Goal: Information Seeking & Learning: Learn about a topic

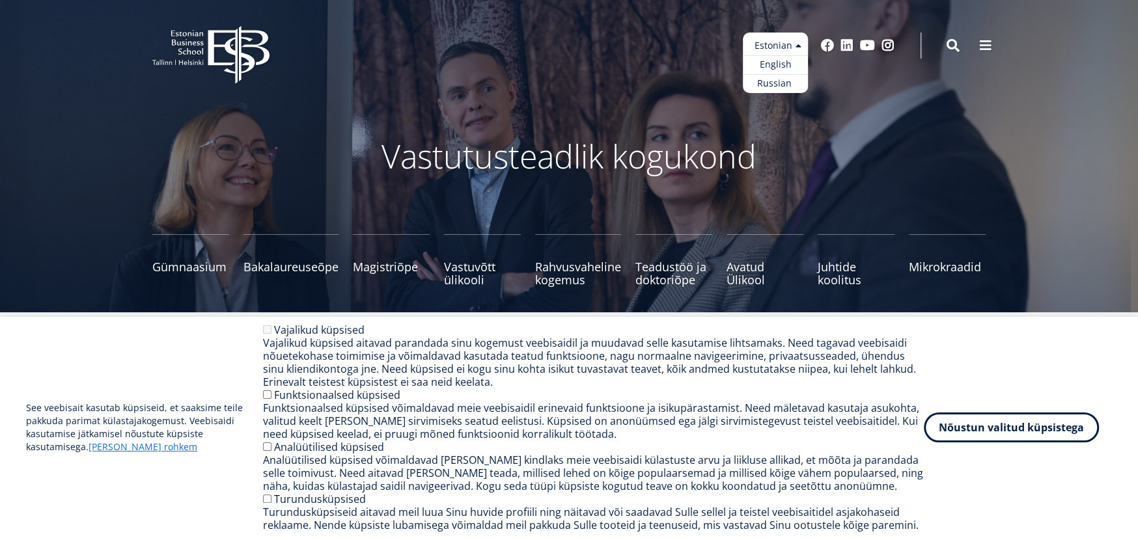
click at [781, 38] on ul "Estonian English Russian" at bounding box center [775, 63] width 65 height 61
click at [770, 68] on link "English" at bounding box center [775, 64] width 65 height 19
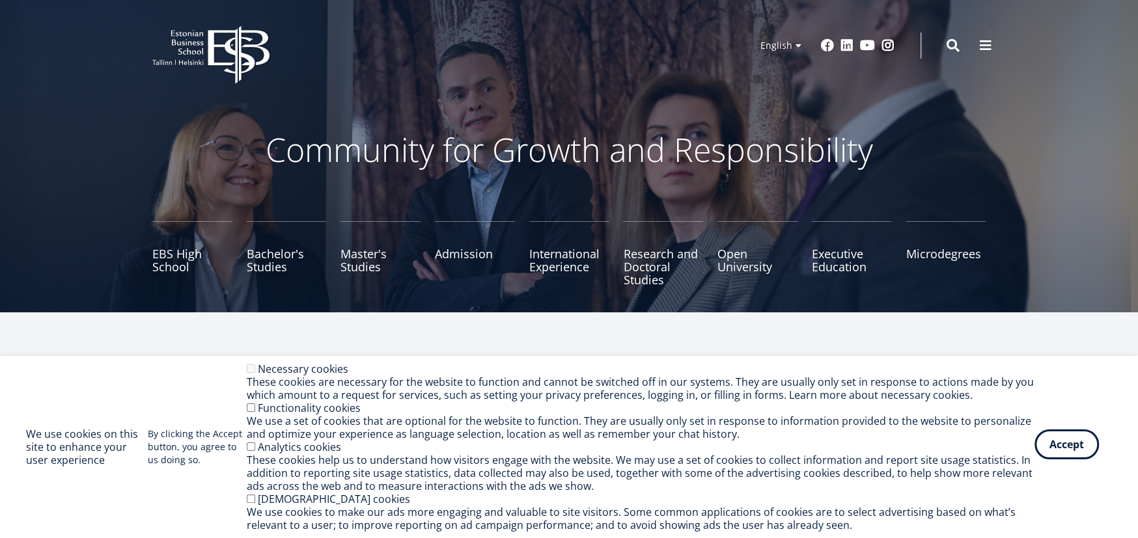
click at [1070, 454] on button "Accept" at bounding box center [1067, 445] width 64 height 30
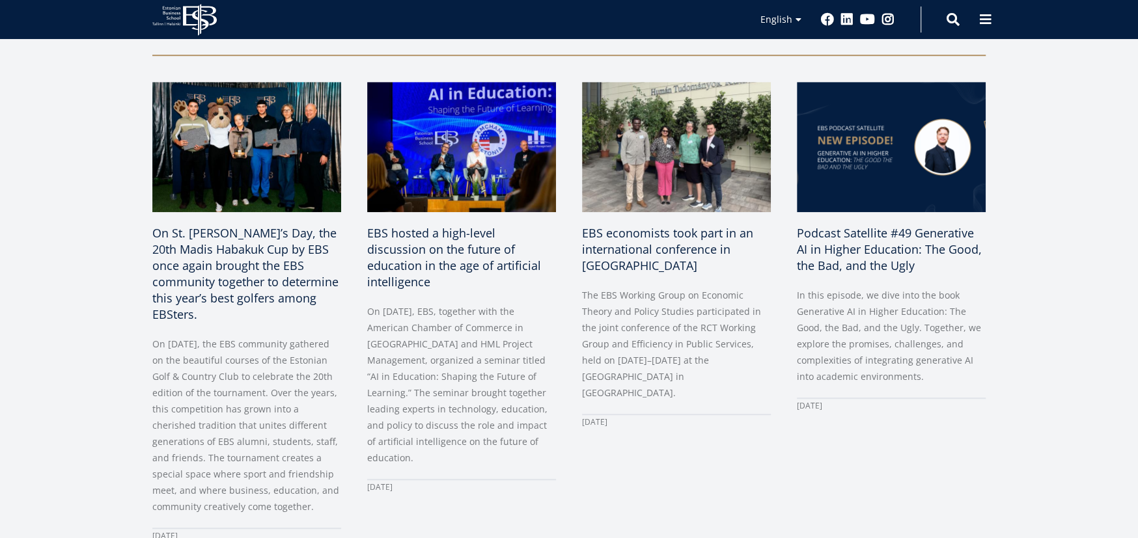
scroll to position [157, 0]
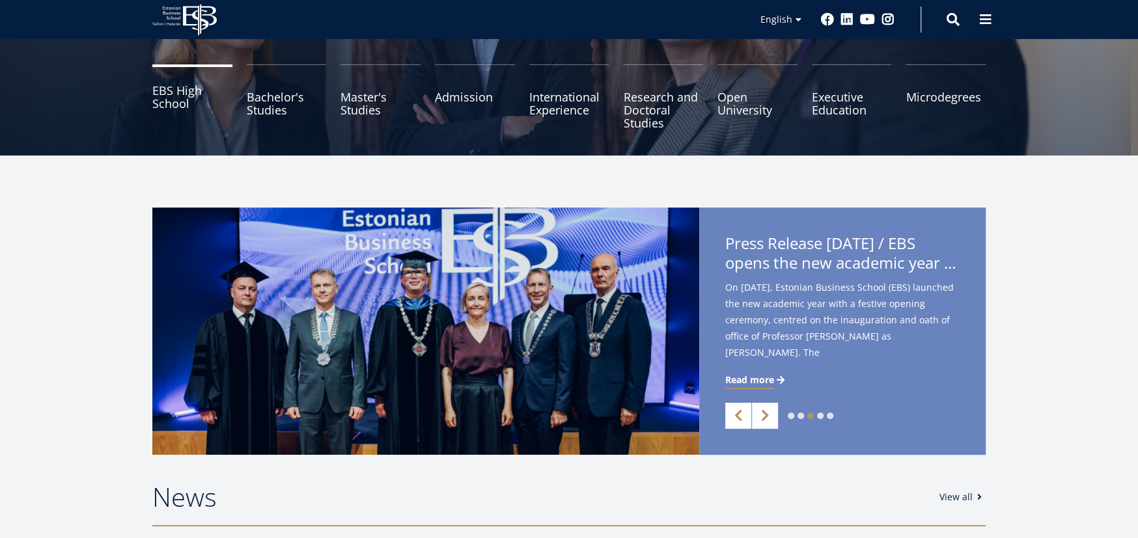
click at [188, 103] on link "EBS High School" at bounding box center [192, 96] width 80 height 65
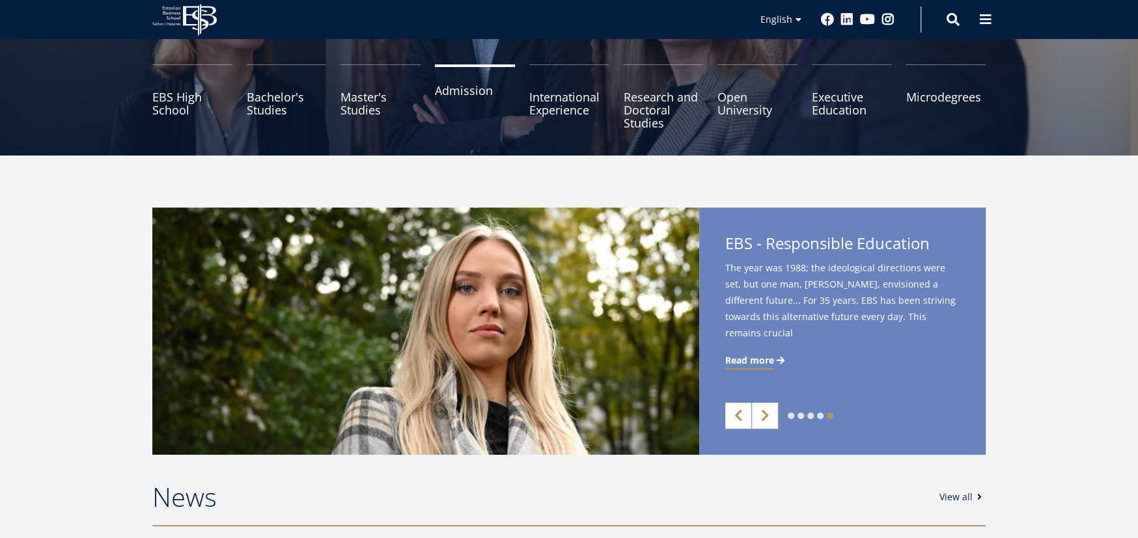
click at [470, 110] on link "Admission" at bounding box center [475, 96] width 80 height 65
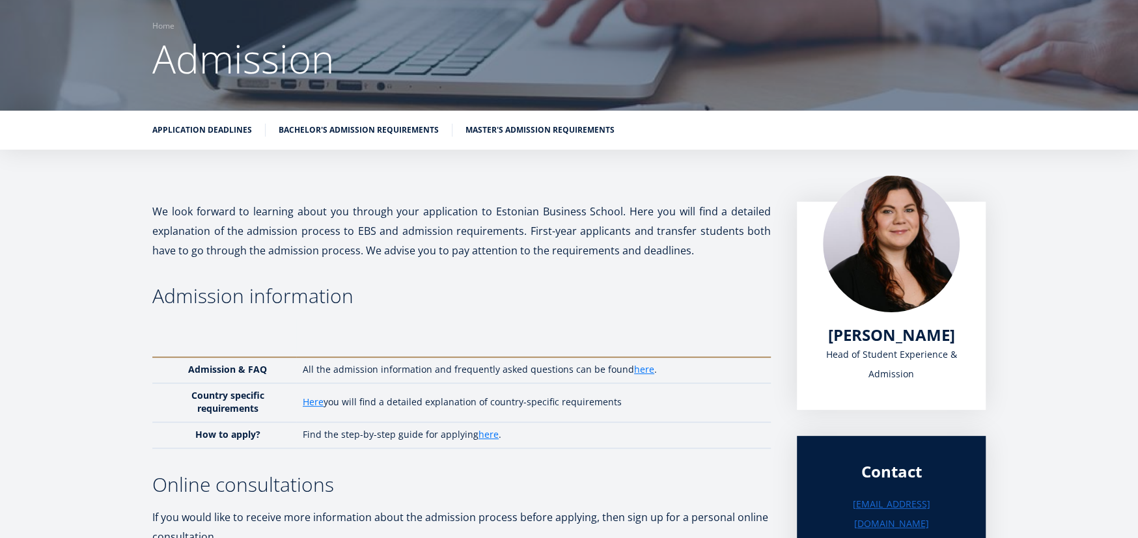
scroll to position [129, 0]
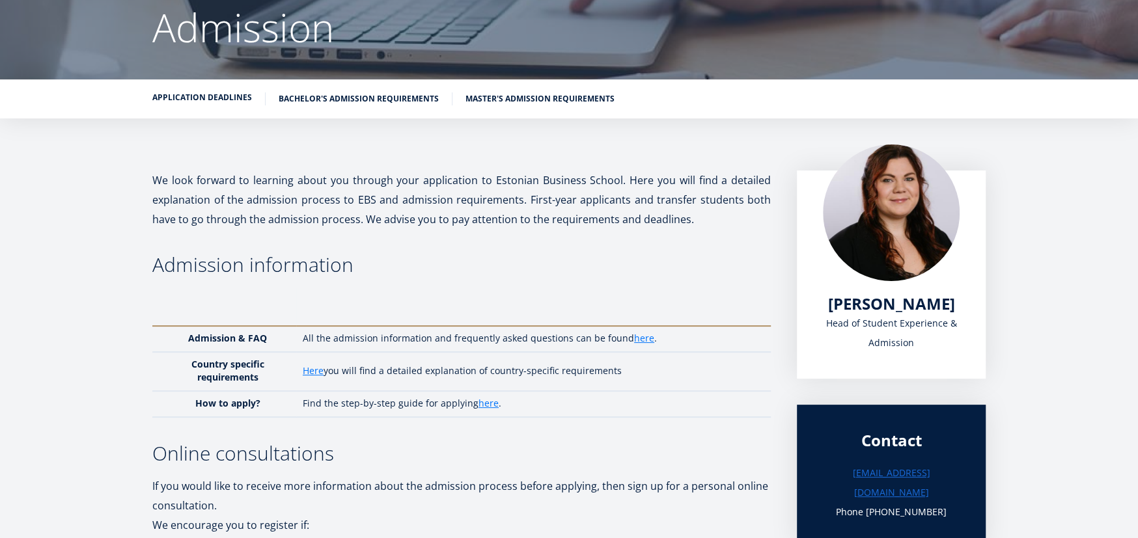
click at [188, 91] on link "Application deadlines" at bounding box center [202, 97] width 100 height 13
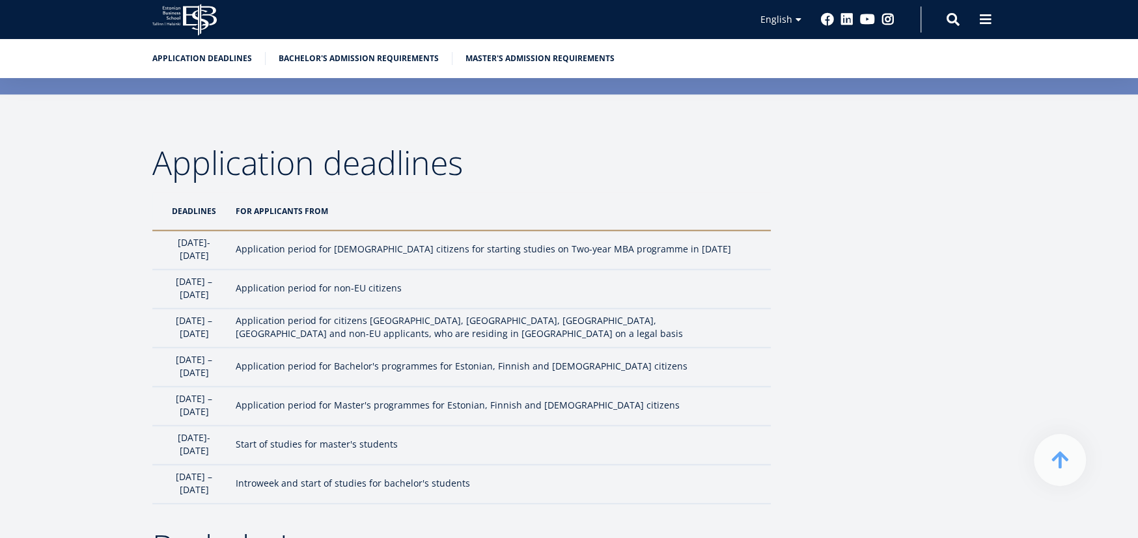
scroll to position [1108, 0]
